Goal: Information Seeking & Learning: Learn about a topic

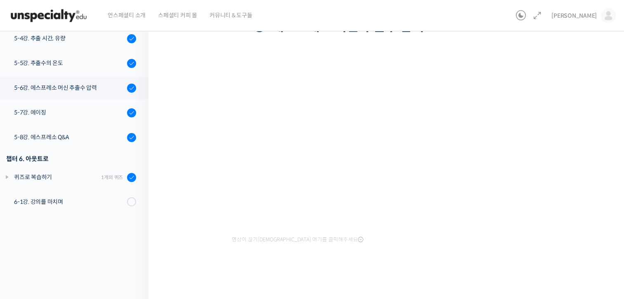
scroll to position [549, 0]
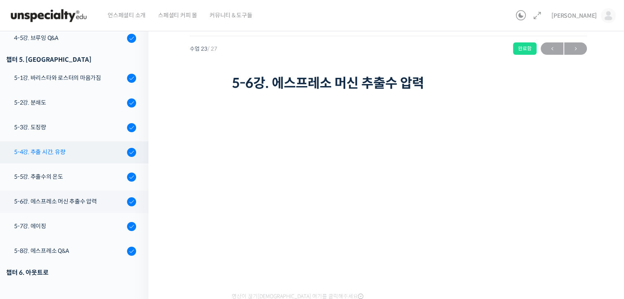
click at [56, 157] on link "5-4강. 추출 시간, 유량" at bounding box center [72, 152] width 153 height 22
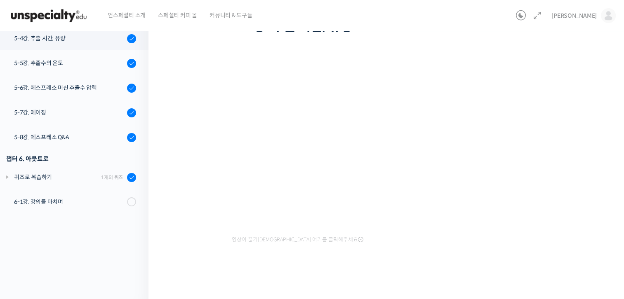
scroll to position [549, 0]
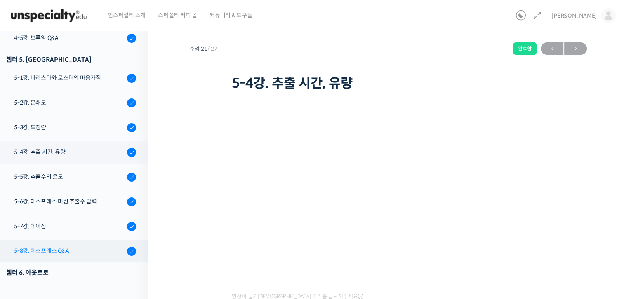
click at [66, 249] on div "5-8강. 에스프레소 Q&A" at bounding box center [69, 251] width 110 height 9
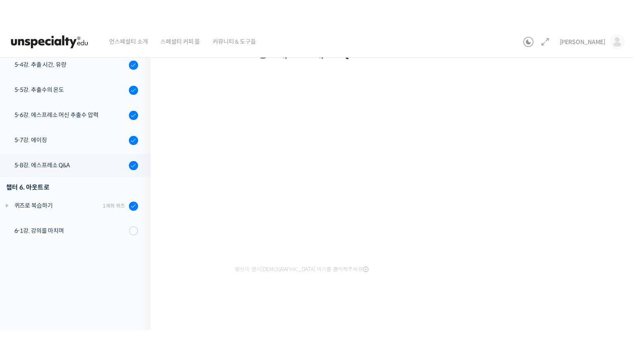
scroll to position [549, 0]
